Goal: Information Seeking & Learning: Learn about a topic

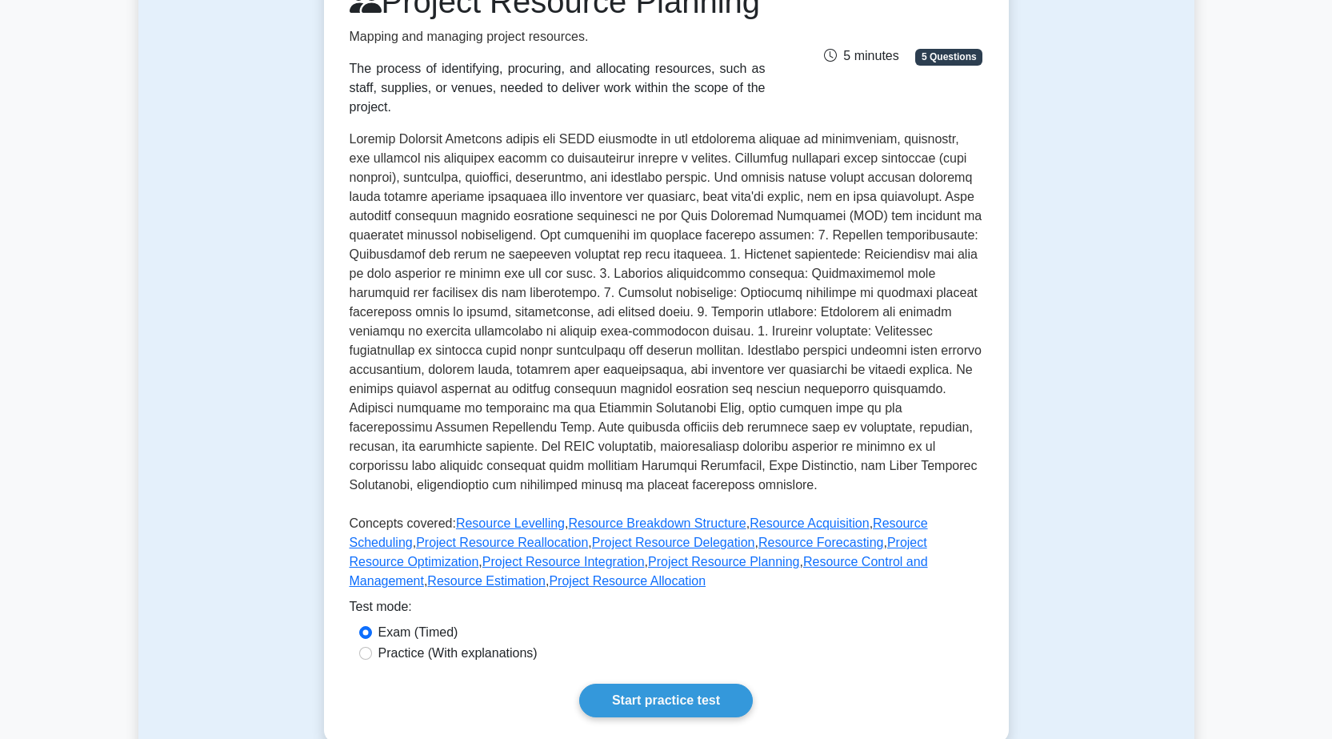
scroll to position [80, 0]
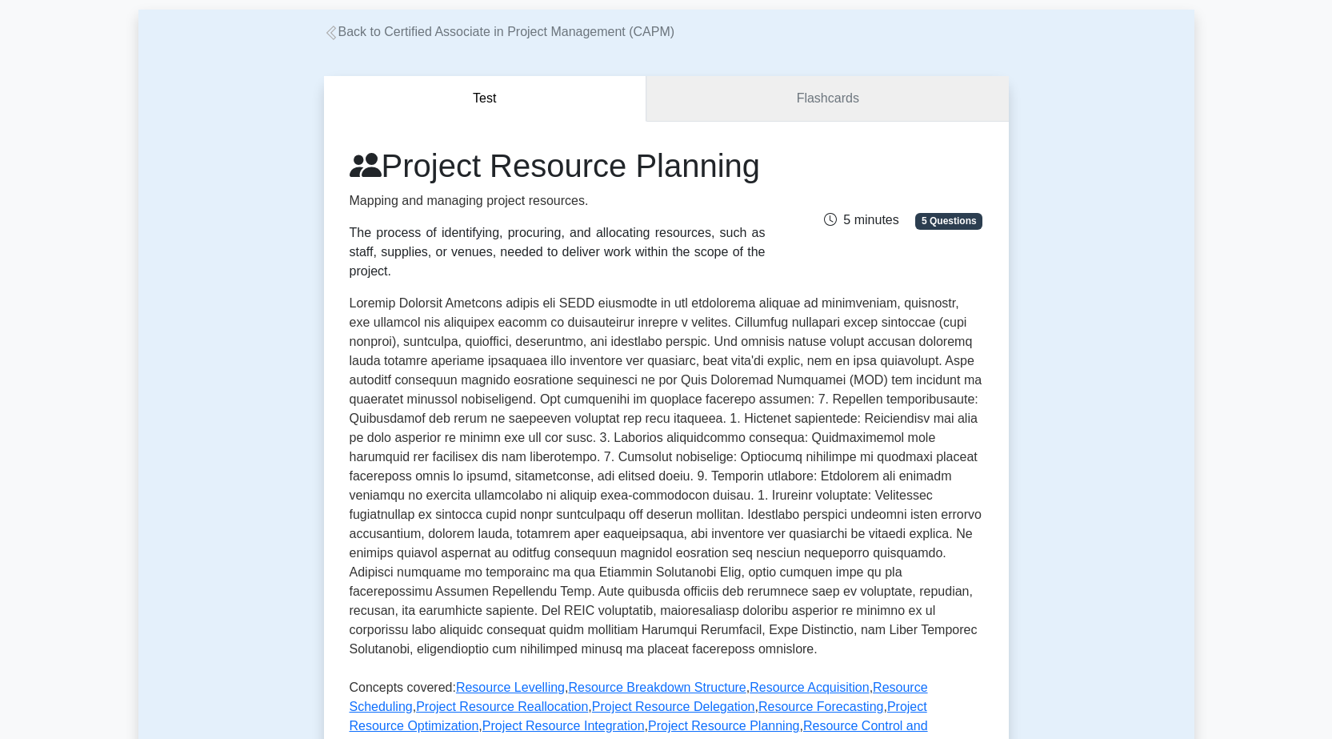
click at [835, 103] on link "Flashcards" at bounding box center [828, 99] width 362 height 46
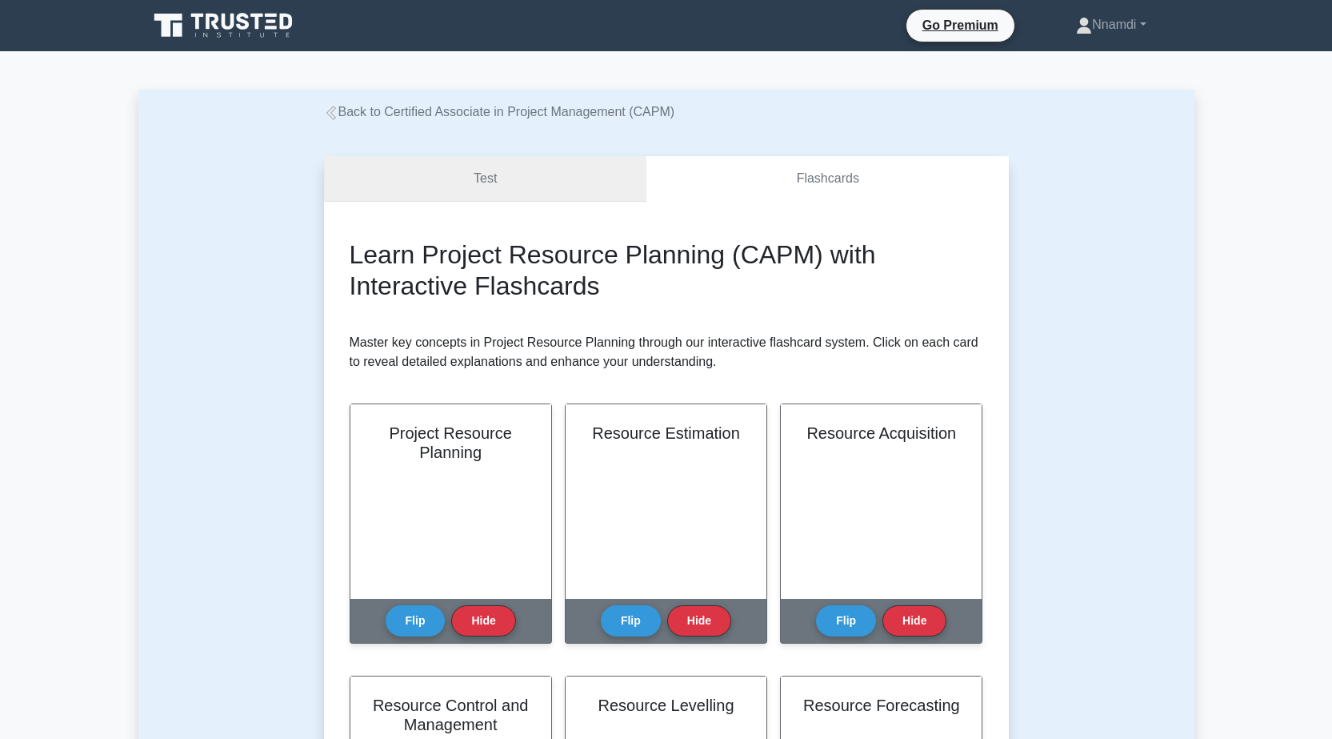
click at [514, 171] on link "Test" at bounding box center [485, 179] width 323 height 46
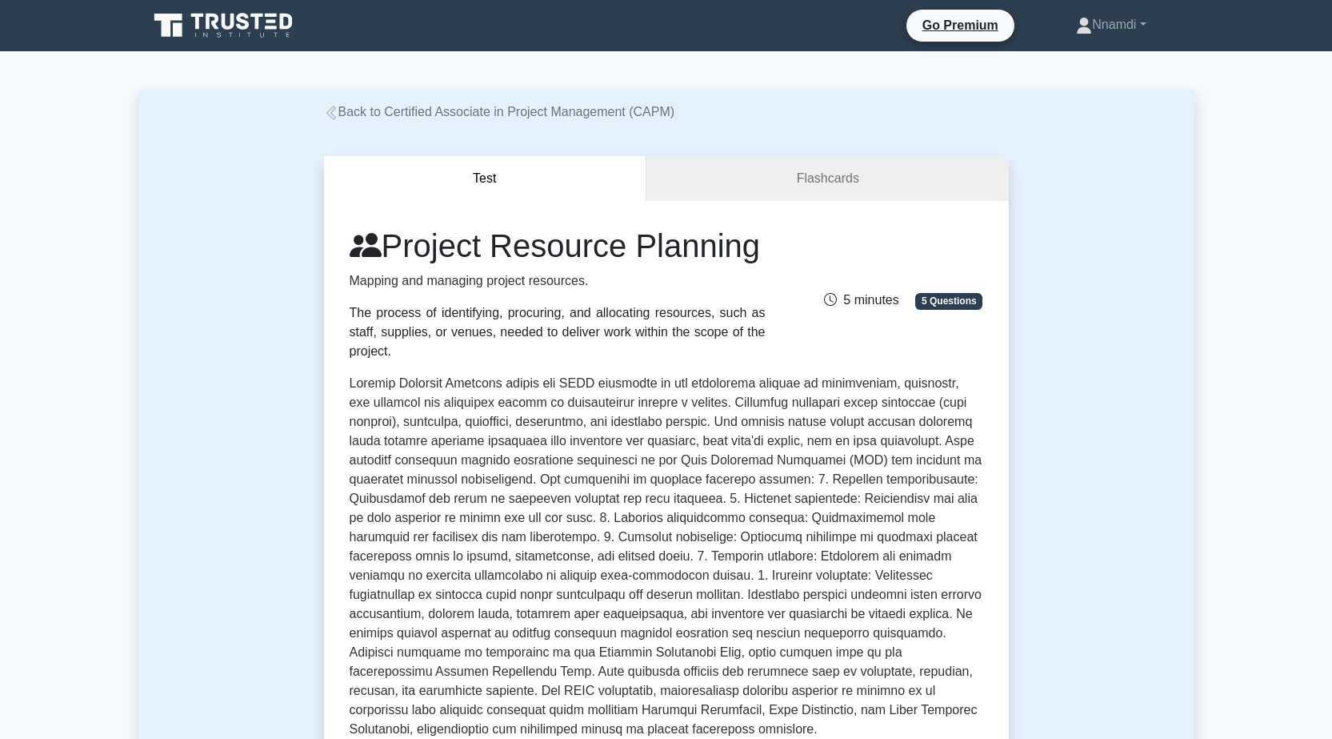
click at [630, 309] on div "Project Resource Planning Mapping and managing project resources. The process o…" at bounding box center [557, 293] width 435 height 134
click at [868, 178] on link "Flashcards" at bounding box center [828, 179] width 362 height 46
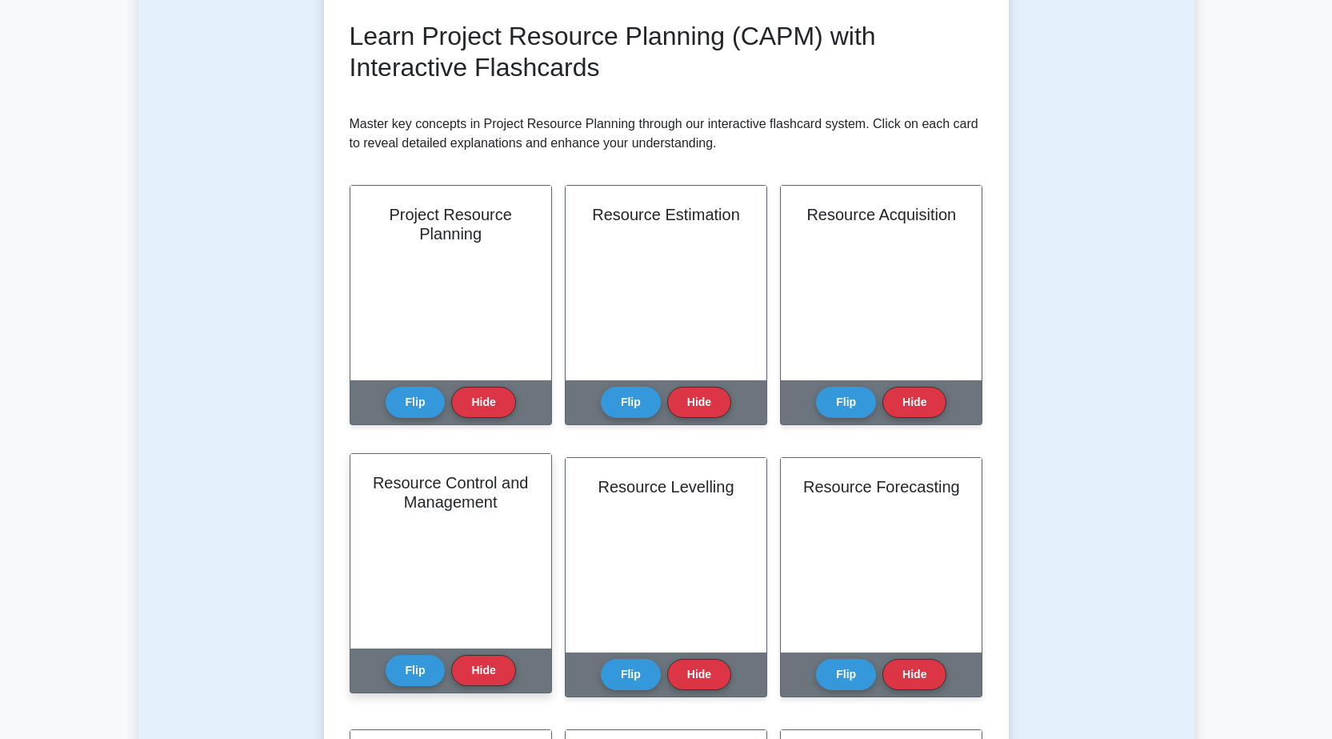
scroll to position [240, 0]
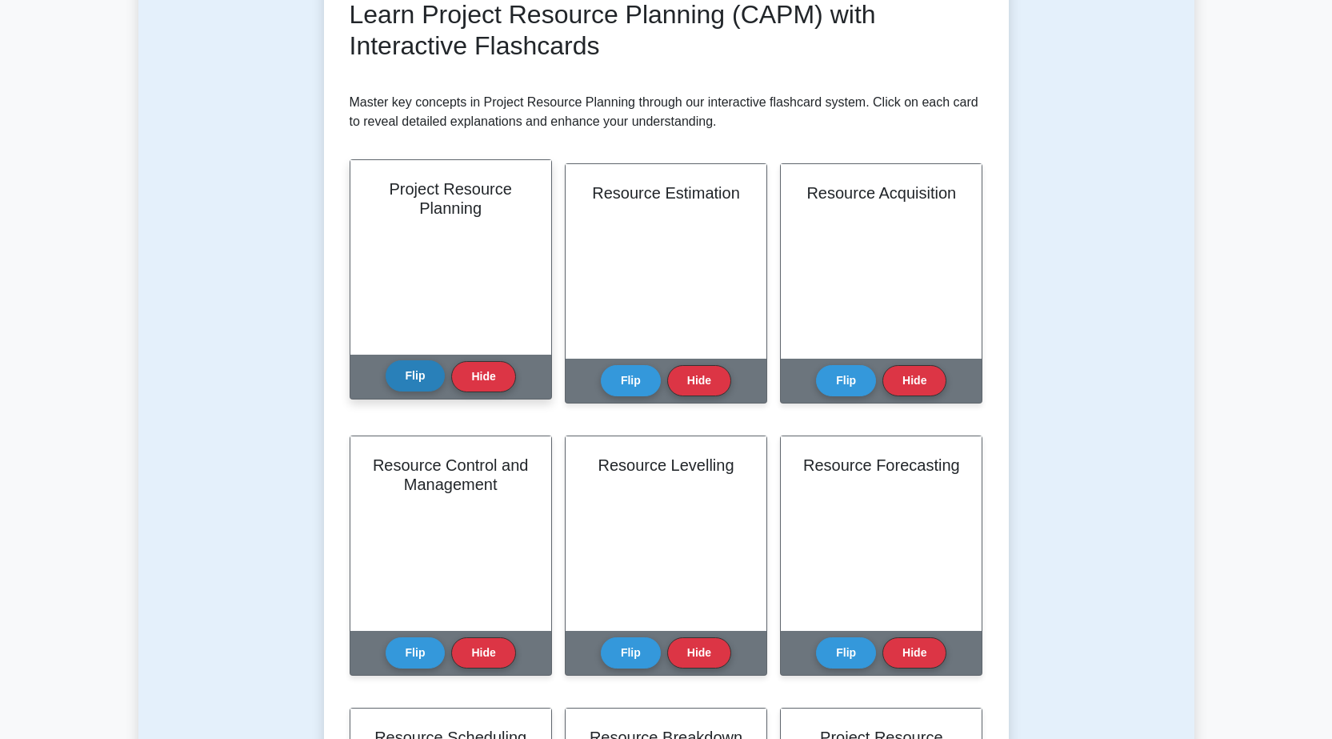
click at [406, 381] on button "Flip" at bounding box center [416, 375] width 60 height 31
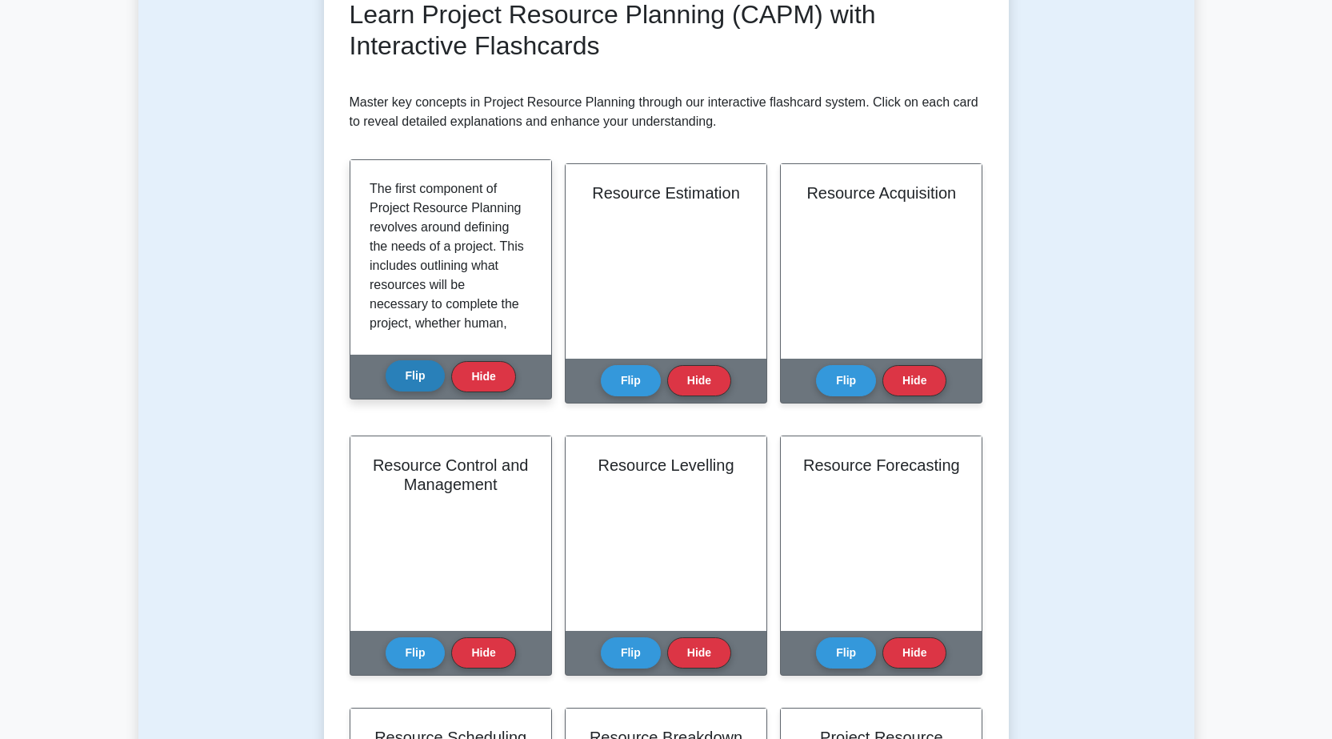
click at [406, 381] on button "Flip" at bounding box center [416, 375] width 60 height 31
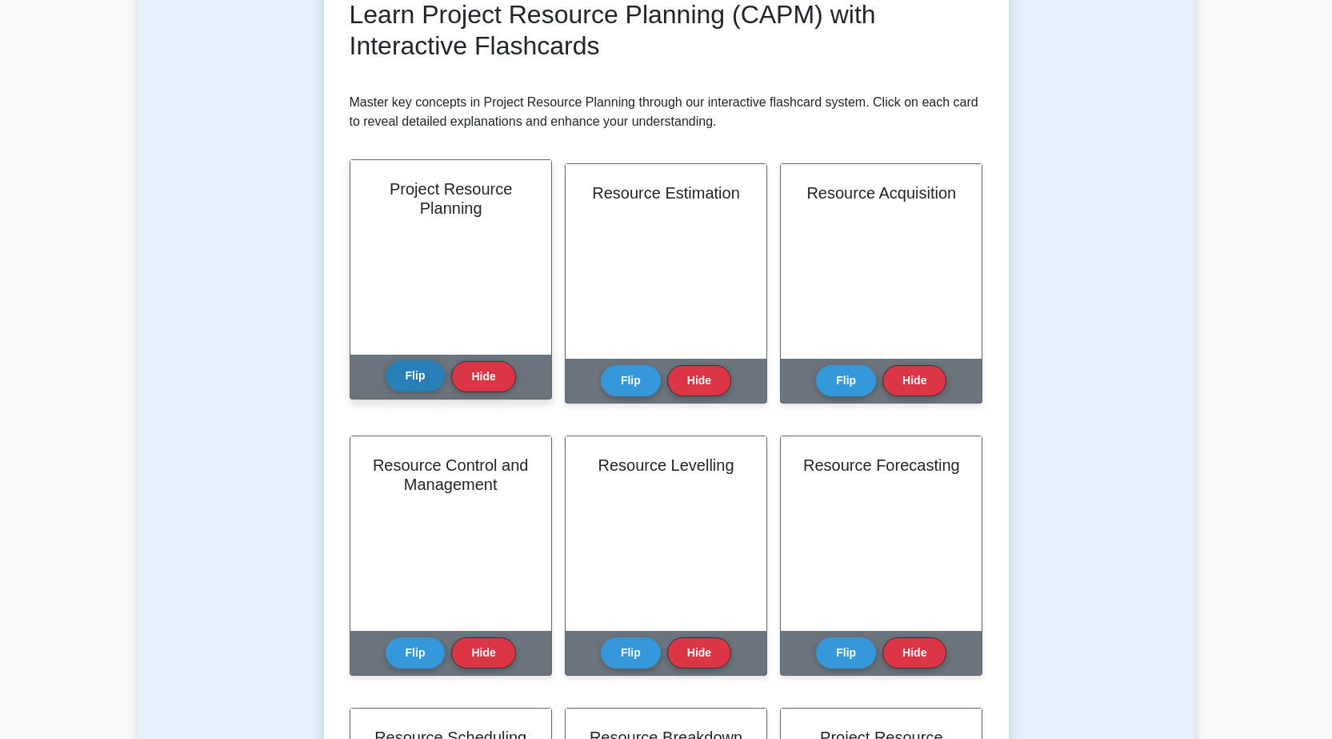
click at [406, 381] on button "Flip" at bounding box center [416, 375] width 60 height 31
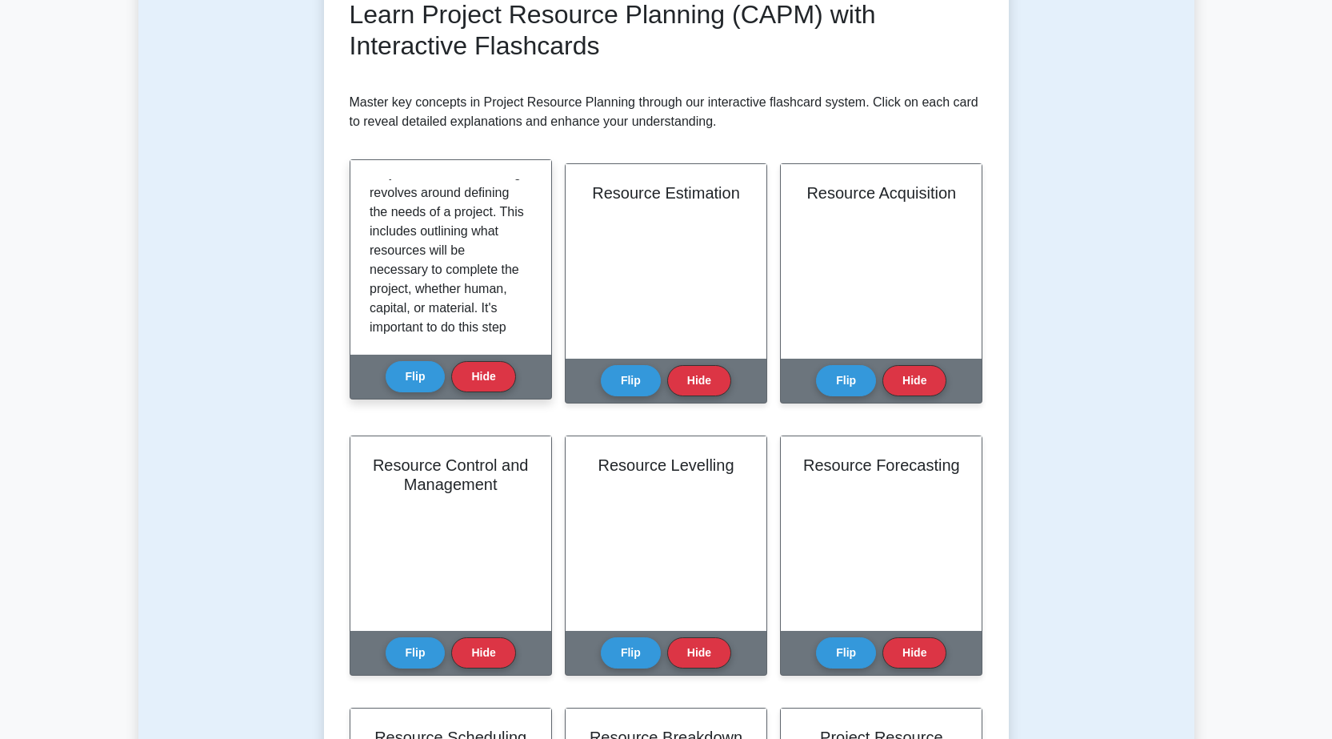
scroll to position [0, 0]
drag, startPoint x: 525, startPoint y: 211, endPoint x: 524, endPoint y: 226, distance: 14.4
click at [524, 226] on div "The first component of Project Resource Planning revolves around defining the n…" at bounding box center [451, 257] width 162 height 156
click at [514, 241] on p "The first component of Project Resource Planning revolves around defining the n…" at bounding box center [448, 361] width 156 height 365
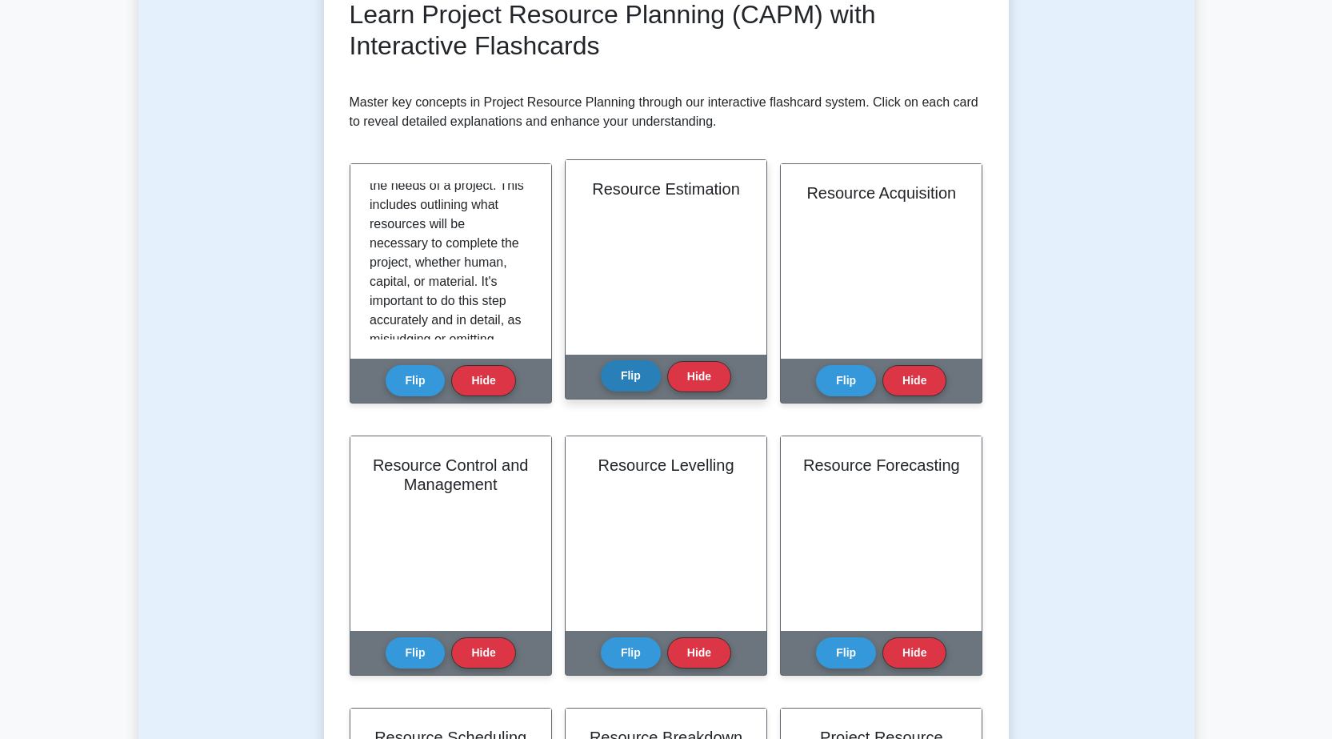
click at [632, 374] on button "Flip" at bounding box center [631, 375] width 60 height 31
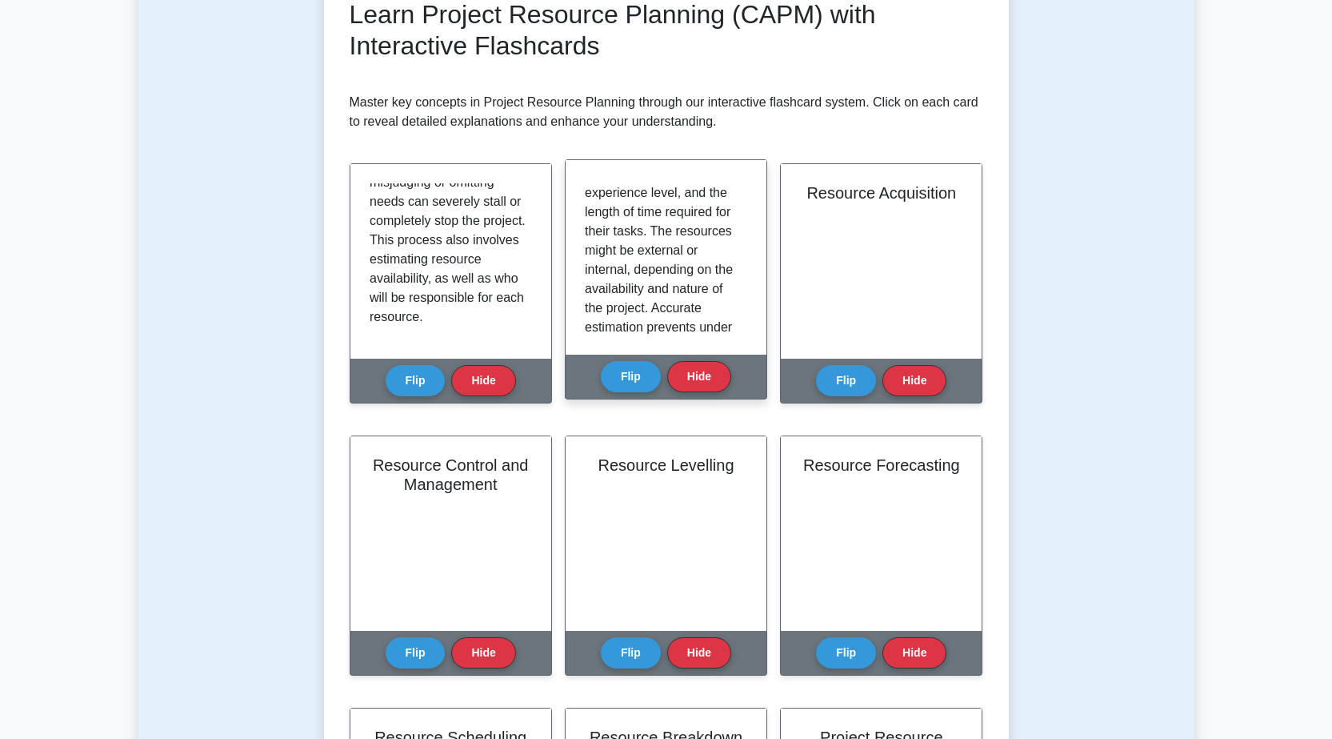
scroll to position [266, 0]
